Goal: Navigation & Orientation: Understand site structure

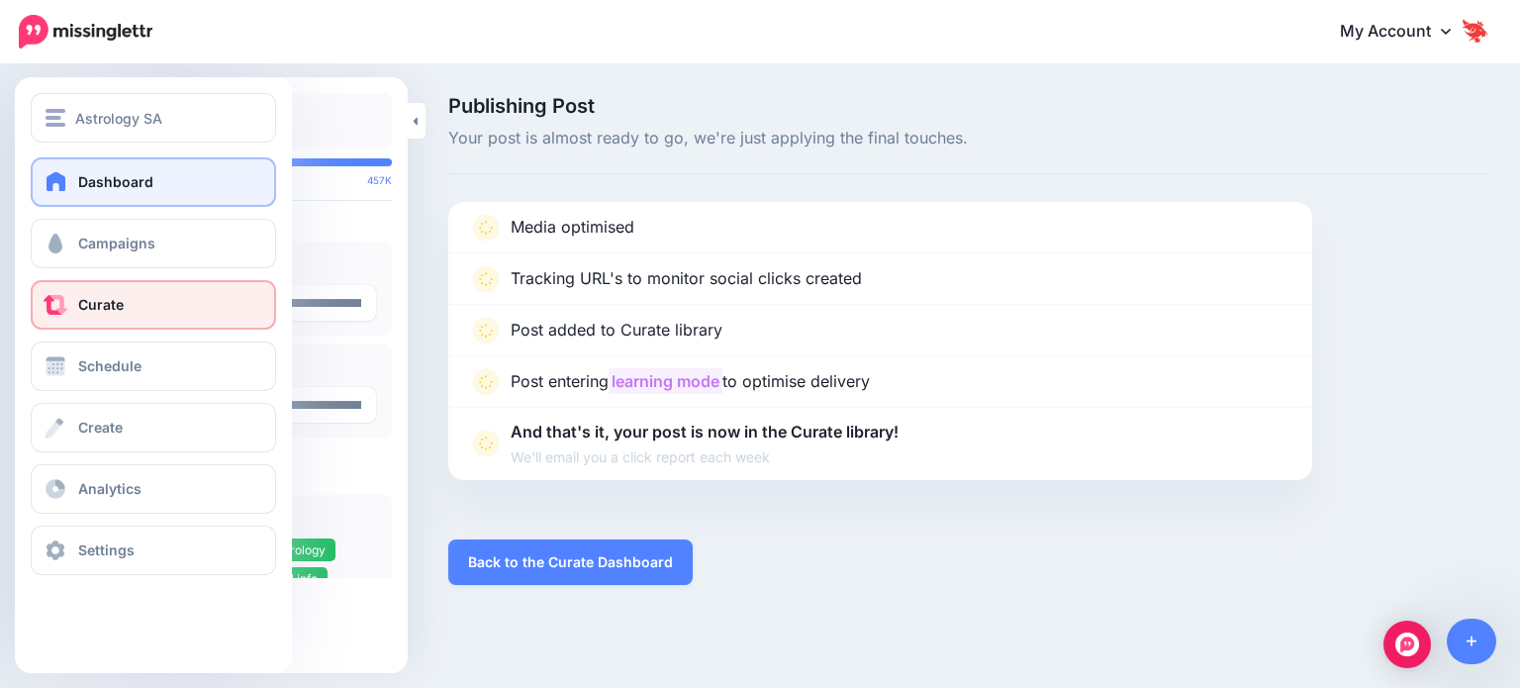
click at [72, 197] on link "Dashboard" at bounding box center [153, 181] width 245 height 49
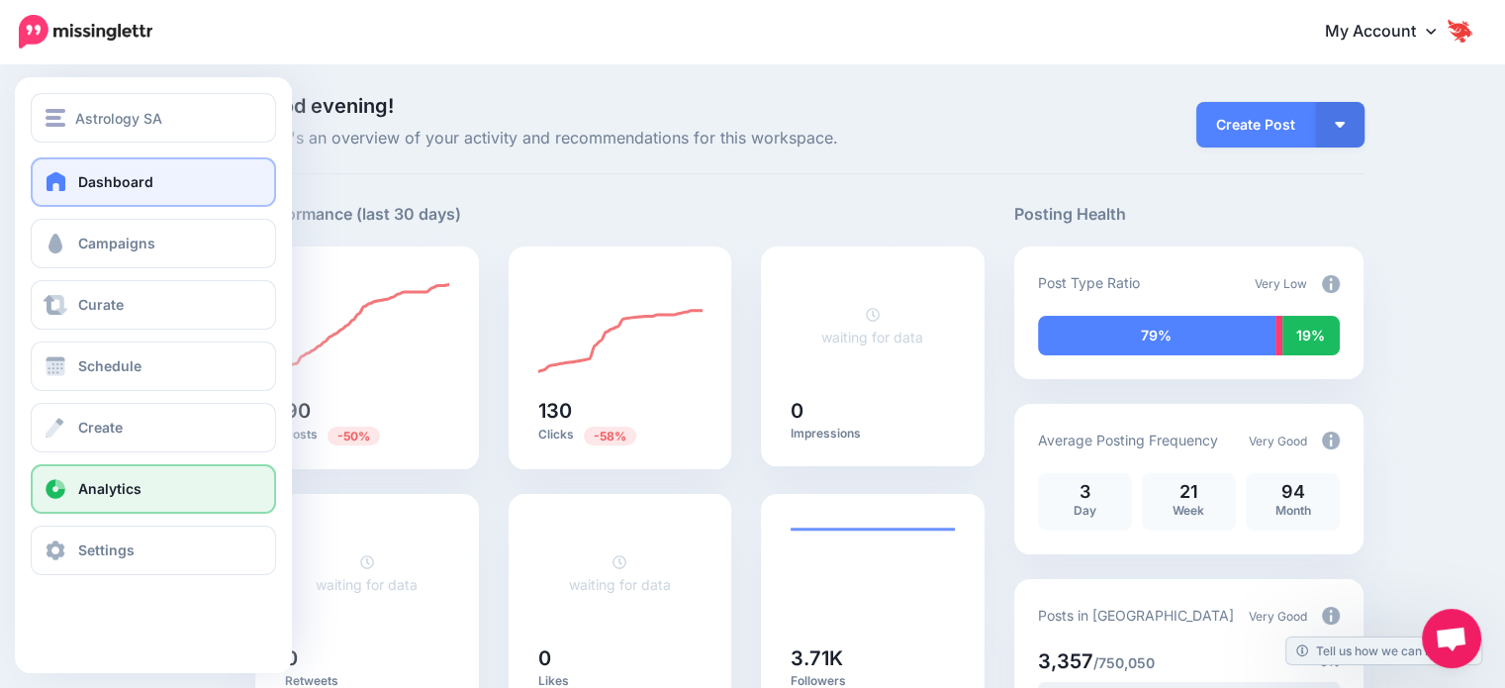
click at [136, 474] on link "Analytics" at bounding box center [153, 488] width 245 height 49
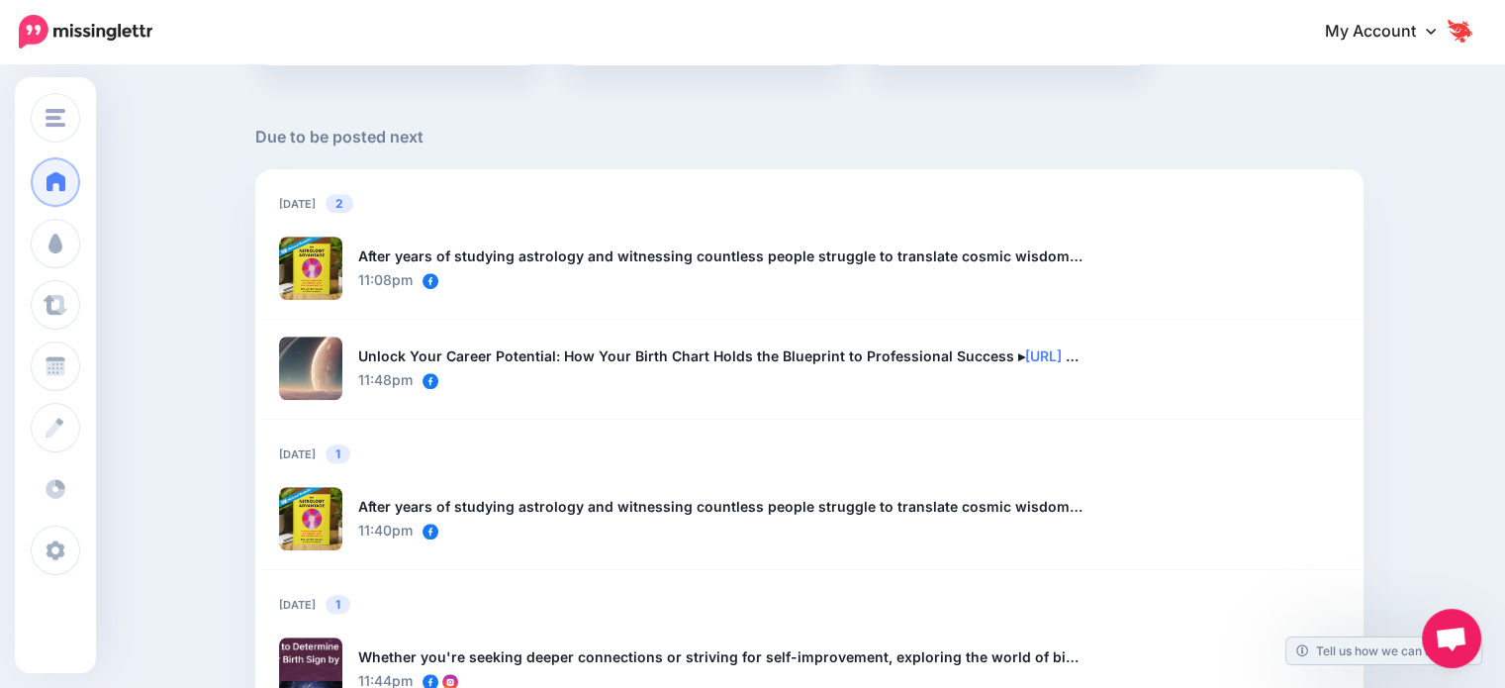
scroll to position [1286, 0]
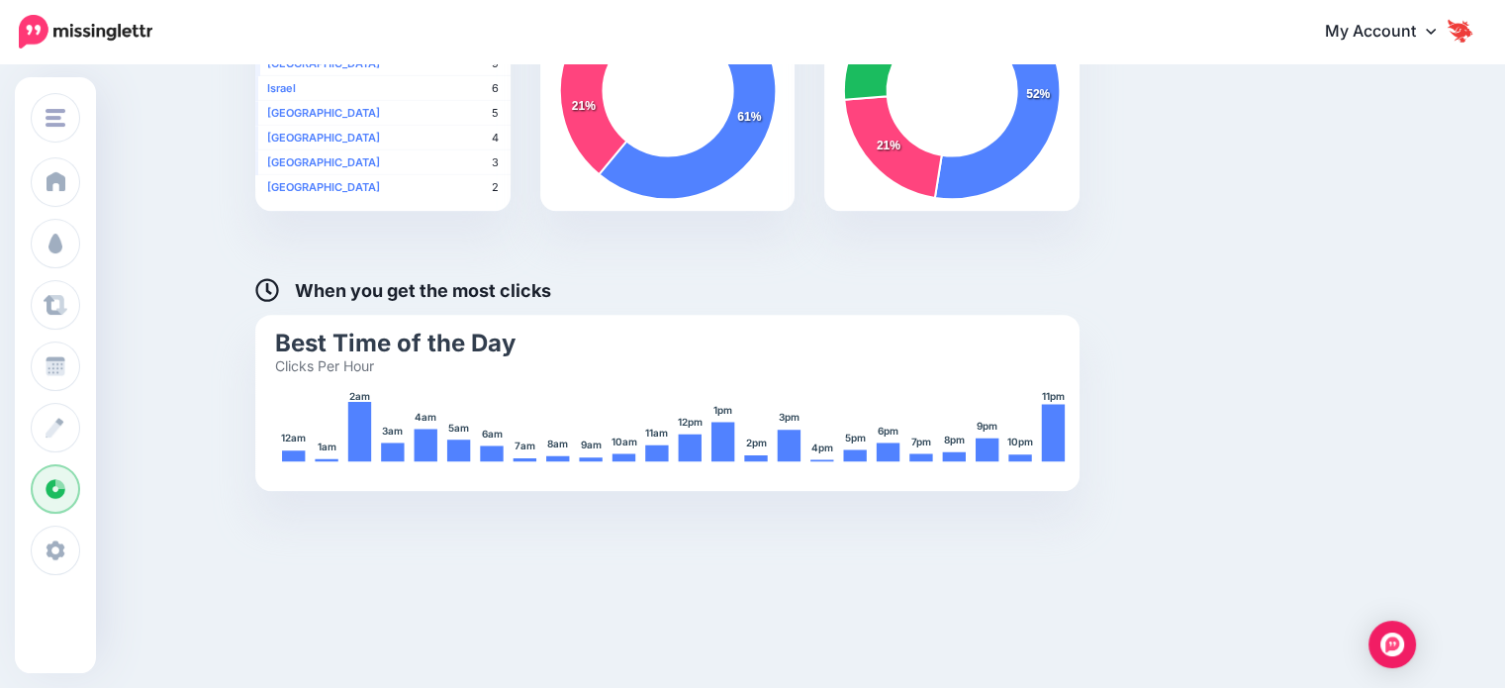
scroll to position [863, 0]
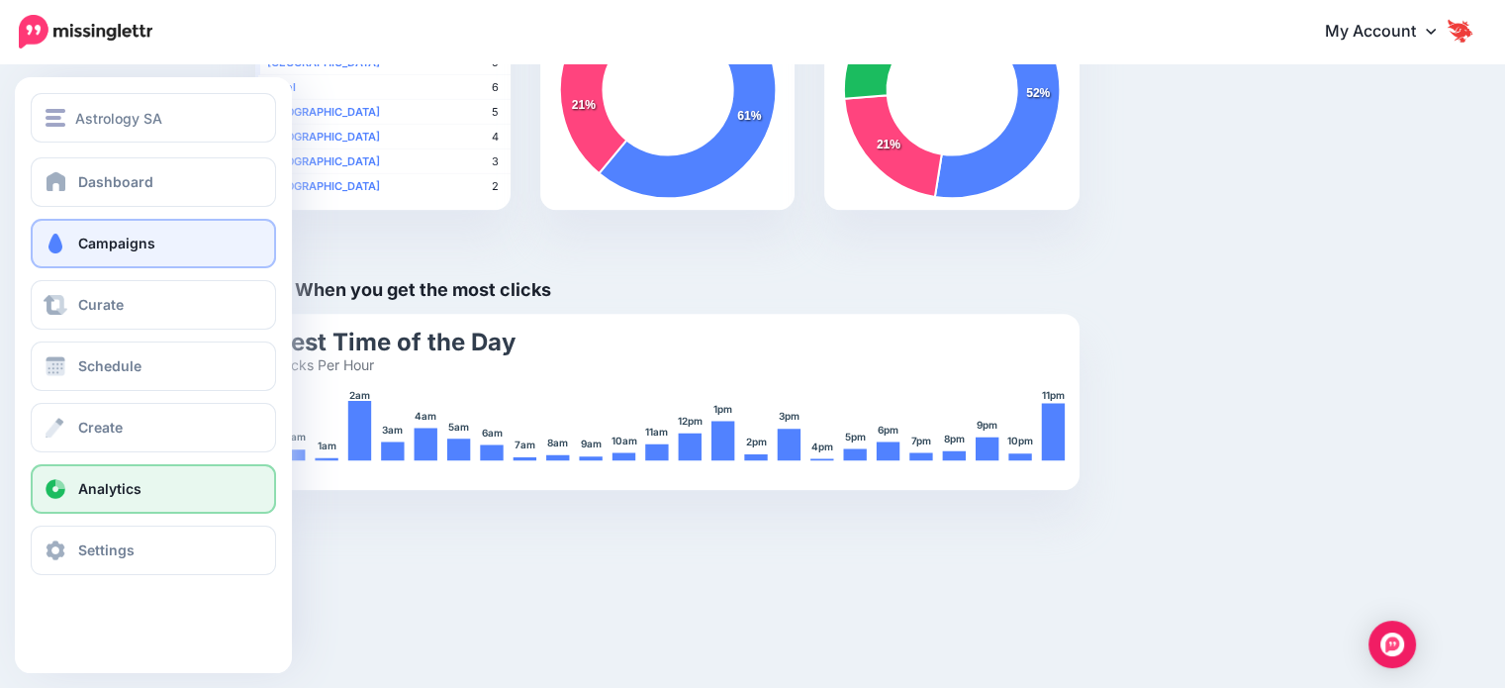
click at [117, 246] on span "Campaigns" at bounding box center [116, 242] width 77 height 17
